Goal: Navigation & Orientation: Find specific page/section

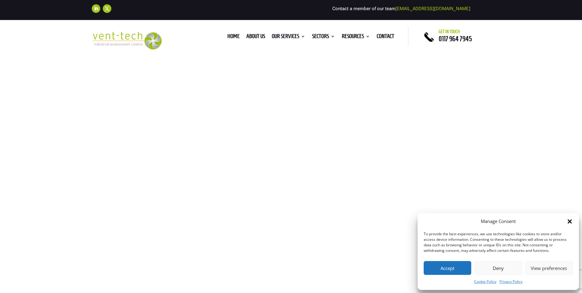
click at [447, 266] on button "Accept" at bounding box center [448, 268] width 48 height 14
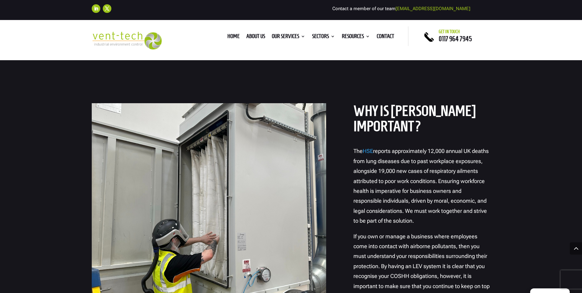
scroll to position [429, 0]
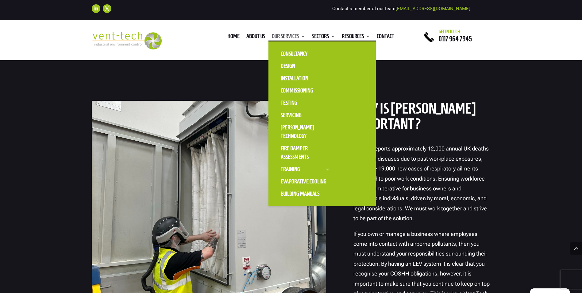
click at [288, 37] on link "Our Services" at bounding box center [288, 37] width 33 height 7
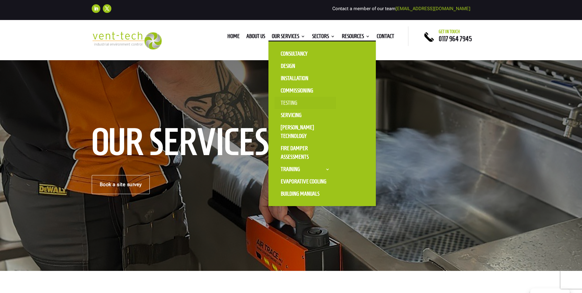
click at [286, 101] on link "Testing" at bounding box center [304, 103] width 61 height 12
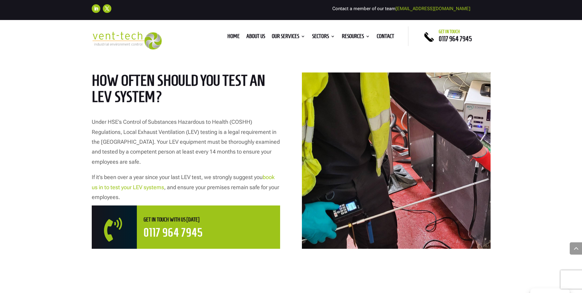
scroll to position [307, 0]
